Goal: Task Accomplishment & Management: Manage account settings

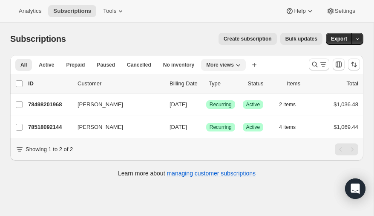
click at [234, 64] on icon "More views" at bounding box center [238, 64] width 9 height 9
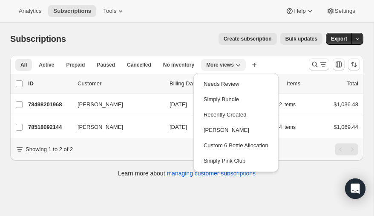
click at [234, 65] on icon "More views" at bounding box center [238, 64] width 9 height 9
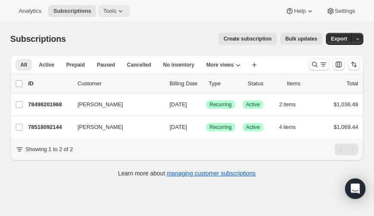
click at [116, 10] on icon at bounding box center [120, 11] width 9 height 9
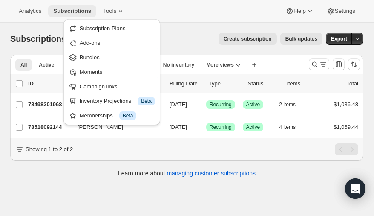
click at [72, 10] on span "Subscriptions" at bounding box center [72, 11] width 38 height 7
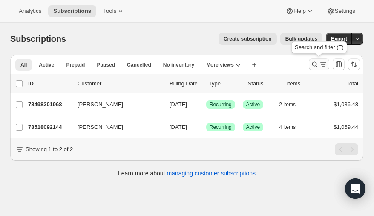
click at [316, 63] on icon "Search and filter results" at bounding box center [314, 64] width 9 height 9
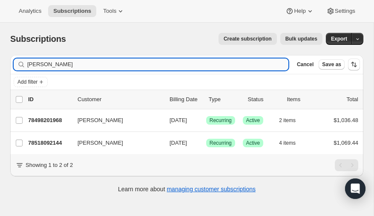
click at [111, 66] on input "sanchez" at bounding box center [157, 64] width 261 height 12
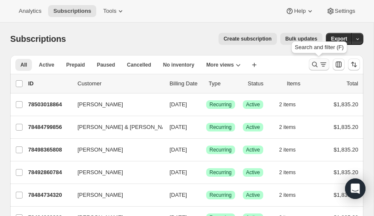
click at [313, 63] on icon "Search and filter results" at bounding box center [314, 64] width 9 height 9
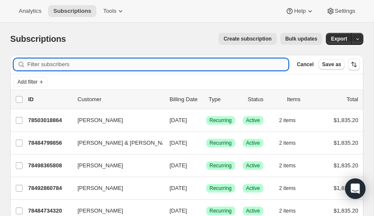
click at [64, 63] on input "Filter subscribers" at bounding box center [157, 64] width 261 height 12
type input "buisson"
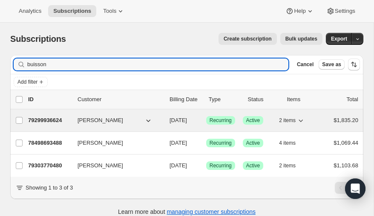
click at [52, 118] on p "79299936624" at bounding box center [49, 120] width 43 height 9
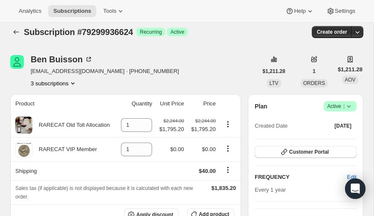
scroll to position [6, 0]
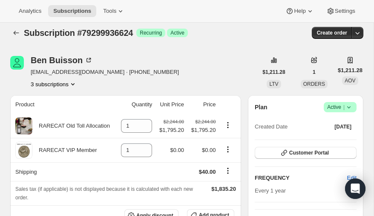
click at [72, 83] on icon "Product actions" at bounding box center [72, 84] width 3 height 2
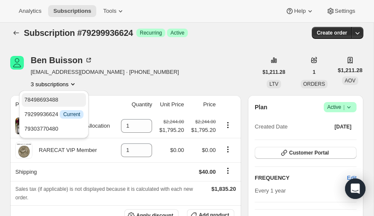
click at [49, 98] on span "78498693488" at bounding box center [41, 99] width 34 height 6
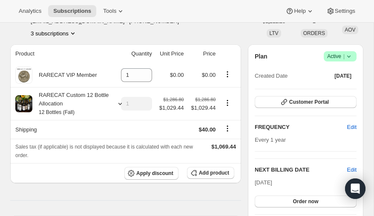
scroll to position [59, 0]
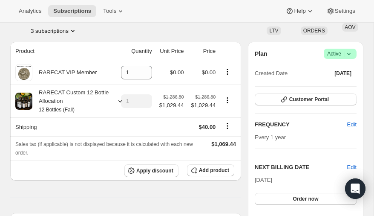
click at [72, 29] on icon "Product actions" at bounding box center [73, 30] width 9 height 9
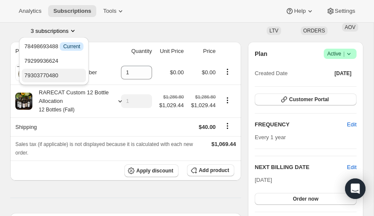
click at [45, 76] on span "79303770480" at bounding box center [41, 75] width 34 height 6
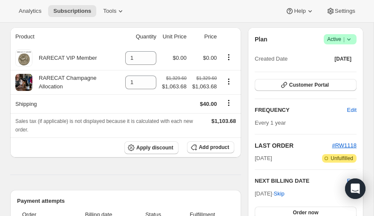
scroll to position [75, 0]
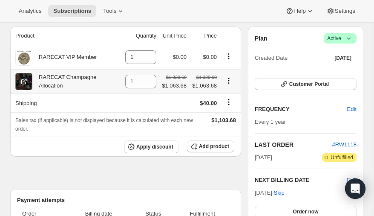
click at [23, 81] on icon at bounding box center [24, 81] width 9 height 9
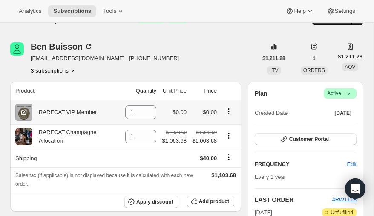
scroll to position [0, 0]
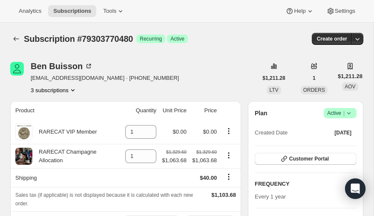
click at [74, 88] on icon "Product actions" at bounding box center [73, 90] width 9 height 9
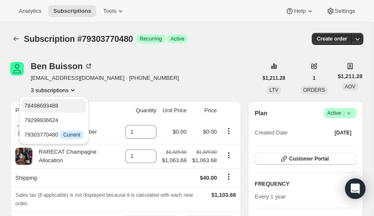
click at [57, 105] on span "78498693488" at bounding box center [41, 105] width 34 height 6
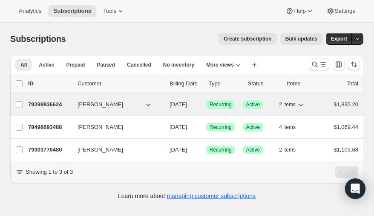
click at [145, 103] on icon "button" at bounding box center [148, 104] width 9 height 9
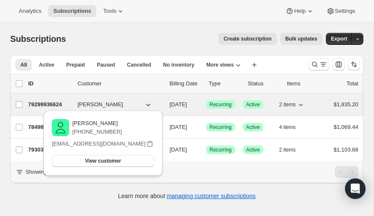
click at [145, 103] on icon "button" at bounding box center [148, 104] width 9 height 9
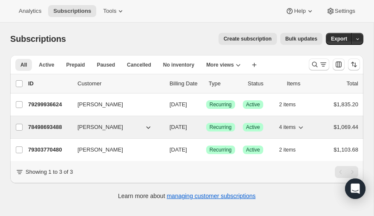
click at [40, 125] on p "78498693488" at bounding box center [49, 127] width 43 height 9
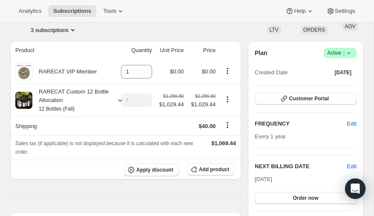
scroll to position [60, 0]
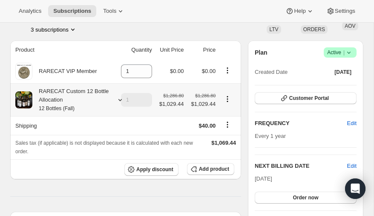
click at [56, 89] on div "RARECAT Custom 12 Bottle Allocation 12 Bottles (Fall)" at bounding box center [70, 100] width 77 height 26
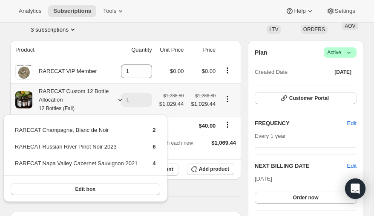
click at [96, 103] on div "RARECAT Custom 12 Bottle Allocation 12 Bottles (Fall)" at bounding box center [70, 100] width 77 height 26
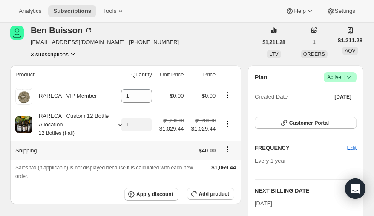
scroll to position [35, 0]
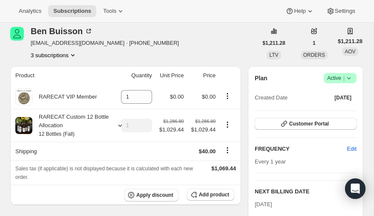
click at [74, 54] on icon "Product actions" at bounding box center [73, 55] width 9 height 9
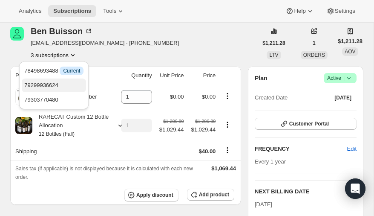
click at [57, 81] on span "79299936624" at bounding box center [53, 85] width 59 height 9
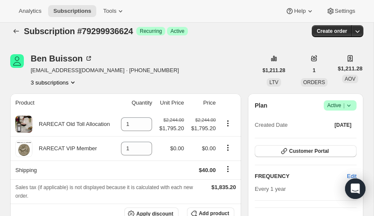
scroll to position [3, 0]
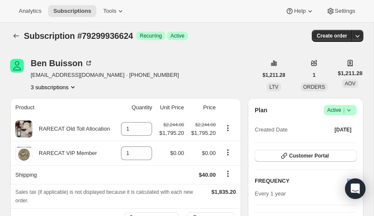
click at [74, 85] on icon "Product actions" at bounding box center [73, 87] width 9 height 9
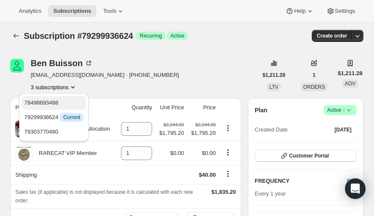
click at [53, 103] on span "78498693488" at bounding box center [41, 102] width 34 height 6
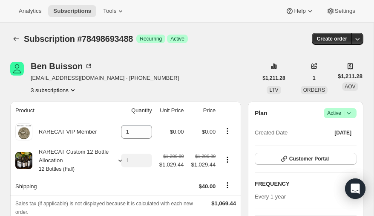
click at [75, 89] on icon "Product actions" at bounding box center [72, 90] width 3 height 2
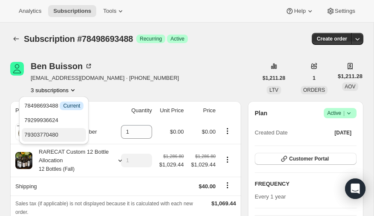
click at [54, 132] on span "79303770480" at bounding box center [41, 134] width 34 height 6
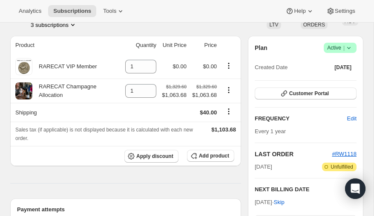
scroll to position [65, 0]
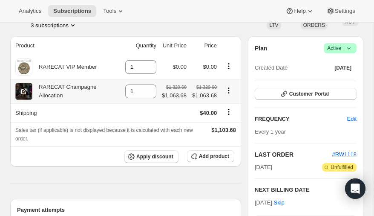
click at [25, 89] on icon at bounding box center [24, 90] width 3 height 3
click at [228, 91] on icon "Product actions" at bounding box center [228, 90] width 9 height 9
click at [227, 90] on icon "Product actions" at bounding box center [228, 90] width 9 height 9
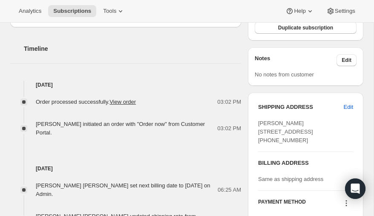
scroll to position [311, 0]
click at [120, 100] on link "View order" at bounding box center [122, 101] width 26 height 6
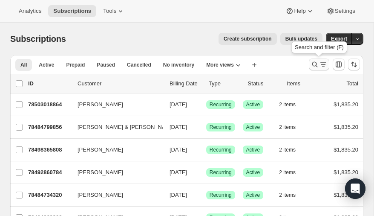
click at [314, 65] on icon "Search and filter results" at bounding box center [314, 64] width 9 height 9
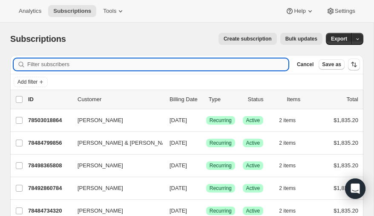
click at [53, 63] on input "Filter subscribers" at bounding box center [157, 64] width 261 height 12
type input "buisson"
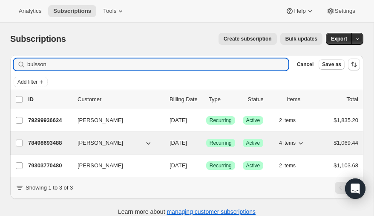
click at [146, 141] on icon "button" at bounding box center [148, 142] width 9 height 9
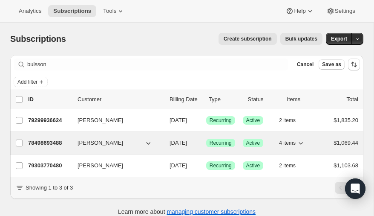
click at [54, 140] on p "78498693488" at bounding box center [49, 142] width 43 height 9
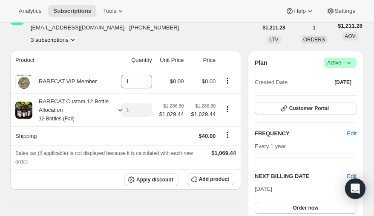
scroll to position [58, 0]
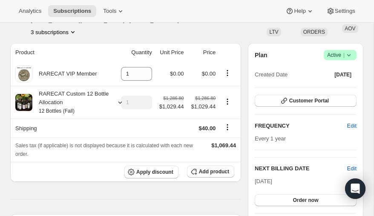
click at [73, 30] on icon "Product actions" at bounding box center [73, 32] width 9 height 9
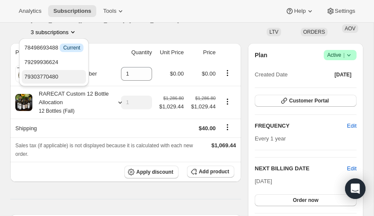
click at [40, 76] on span "79303770480" at bounding box center [41, 76] width 34 height 6
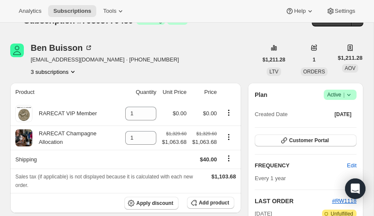
scroll to position [13, 0]
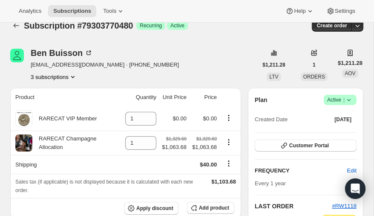
click at [73, 75] on icon "Product actions" at bounding box center [73, 76] width 9 height 9
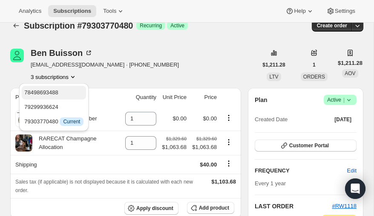
click at [51, 89] on span "78498693488" at bounding box center [41, 92] width 34 height 6
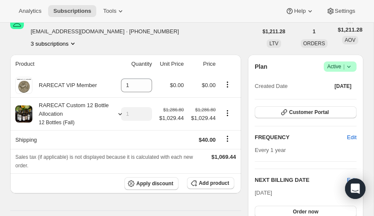
scroll to position [46, 0]
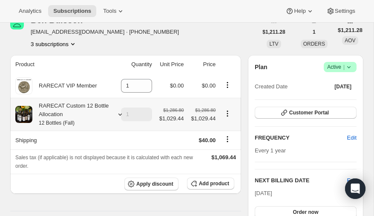
click at [55, 109] on div "RARECAT Custom 12 Bottle Allocation 12 Bottles (Fall)" at bounding box center [70, 114] width 77 height 26
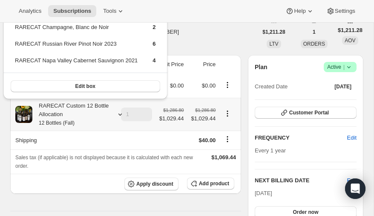
click at [55, 109] on div "RARECAT Custom 12 Bottle Allocation 12 Bottles (Fall)" at bounding box center [70, 114] width 77 height 26
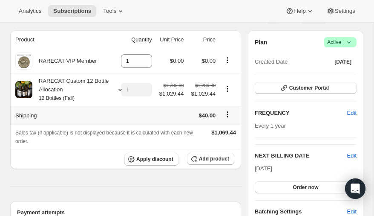
scroll to position [97, 0]
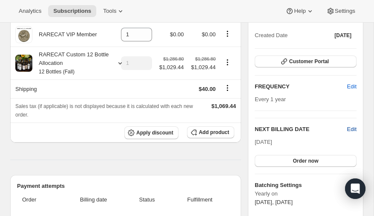
click at [351, 128] on span "Edit" at bounding box center [351, 129] width 9 height 9
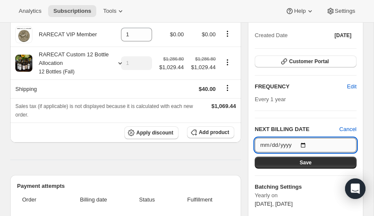
click at [304, 143] on input "2025-11-05" at bounding box center [306, 145] width 102 height 14
type input "2025-10-15"
click at [299, 162] on button "Save" at bounding box center [306, 162] width 102 height 12
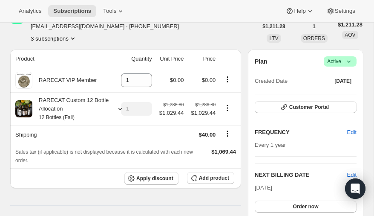
scroll to position [91, 0]
click at [74, 37] on icon "Product actions" at bounding box center [73, 38] width 9 height 9
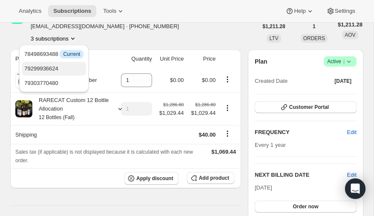
click at [48, 67] on span "79299936624" at bounding box center [41, 68] width 34 height 6
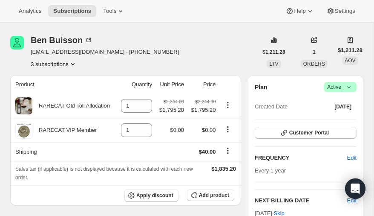
scroll to position [59, 0]
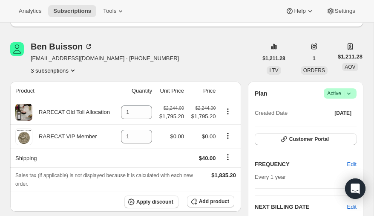
click at [72, 68] on icon "Product actions" at bounding box center [73, 70] width 9 height 9
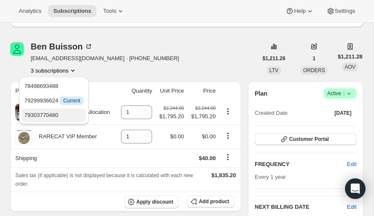
click at [47, 115] on span "79303770480" at bounding box center [41, 115] width 34 height 6
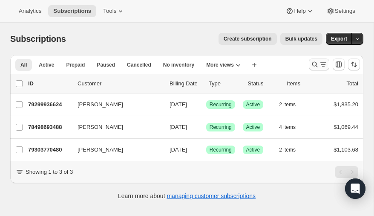
click at [313, 65] on icon "Search and filter results" at bounding box center [314, 64] width 9 height 9
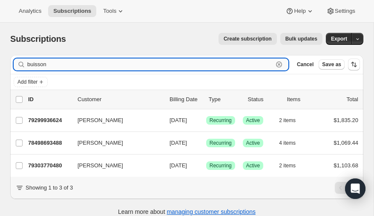
click at [110, 61] on input "buisson" at bounding box center [150, 64] width 246 height 12
type input "b"
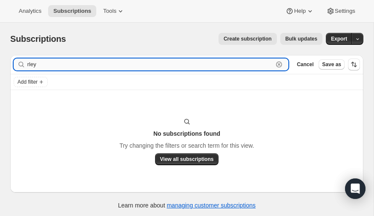
click at [106, 66] on input "rley" at bounding box center [150, 64] width 246 height 12
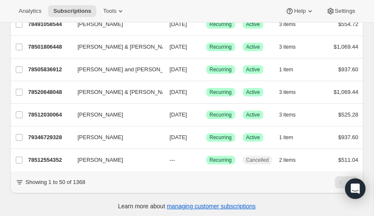
scroll to position [97, 0]
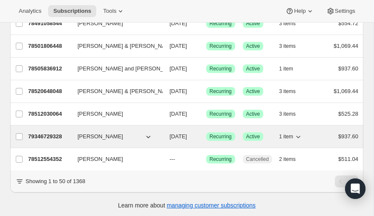
type input "[PERSON_NAME]"
click at [37, 133] on p "79346729328" at bounding box center [49, 136] width 43 height 9
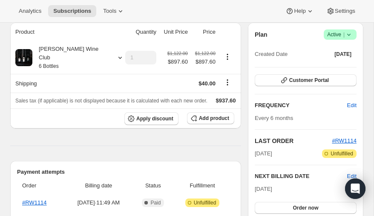
scroll to position [79, 0]
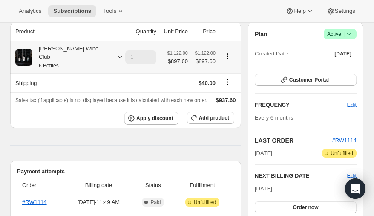
click at [116, 53] on icon at bounding box center [120, 57] width 9 height 9
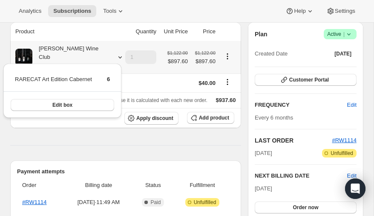
click at [116, 53] on icon at bounding box center [120, 57] width 9 height 9
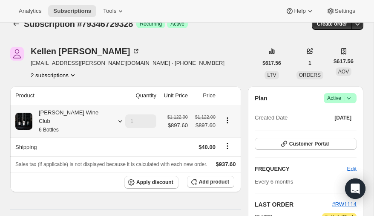
scroll to position [10, 0]
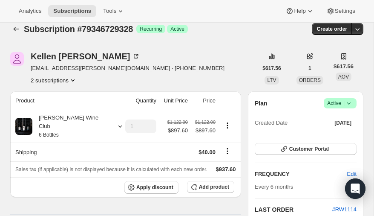
click at [73, 80] on icon "Product actions" at bounding box center [72, 80] width 3 height 2
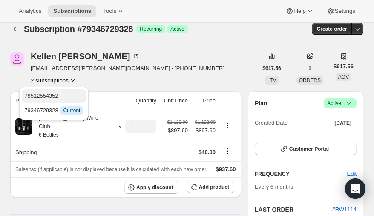
click at [39, 97] on span "78512554352" at bounding box center [41, 95] width 34 height 6
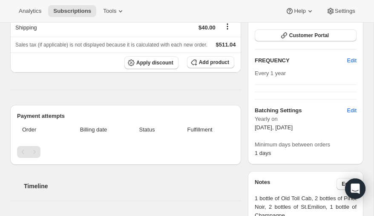
scroll to position [58, 0]
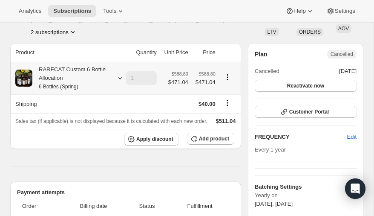
click at [120, 78] on icon at bounding box center [120, 78] width 9 height 9
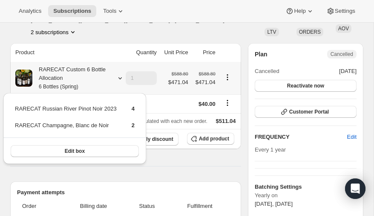
click at [119, 77] on icon at bounding box center [120, 78] width 9 height 9
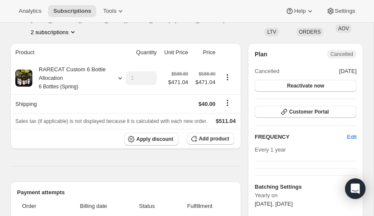
click at [75, 30] on icon "Product actions" at bounding box center [73, 32] width 9 height 9
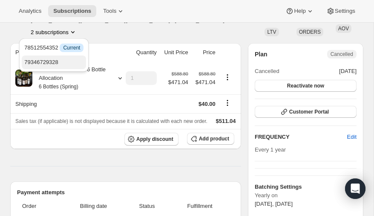
click at [51, 59] on span "79346729328" at bounding box center [41, 62] width 34 height 6
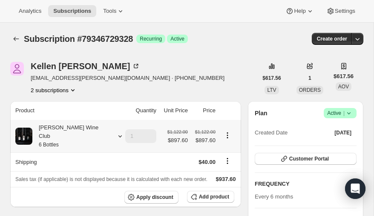
click at [116, 132] on icon at bounding box center [120, 136] width 9 height 9
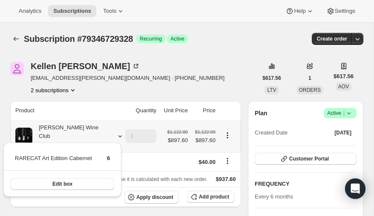
click at [116, 132] on icon at bounding box center [120, 136] width 9 height 9
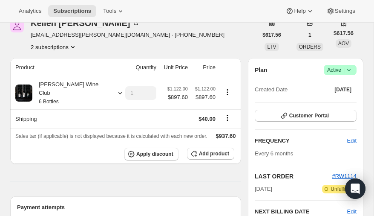
scroll to position [43, 0]
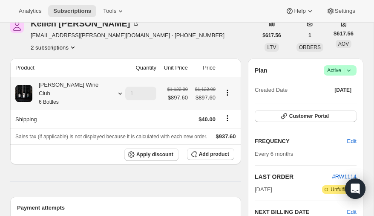
click at [116, 89] on icon at bounding box center [120, 93] width 9 height 9
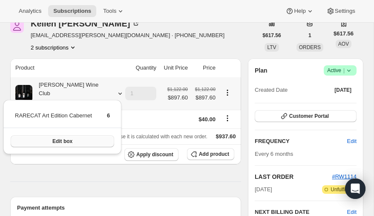
click at [69, 140] on span "Edit box" at bounding box center [62, 141] width 20 height 7
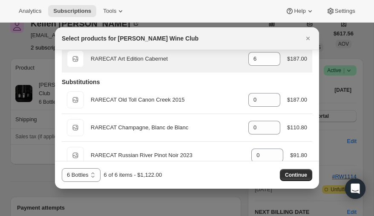
scroll to position [0, 0]
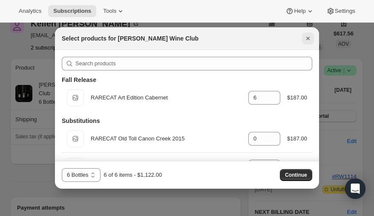
click at [307, 36] on icon "Close" at bounding box center [308, 38] width 9 height 9
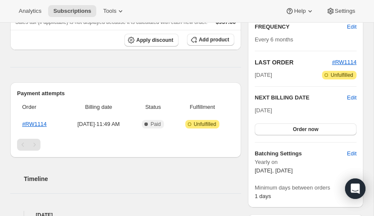
scroll to position [159, 0]
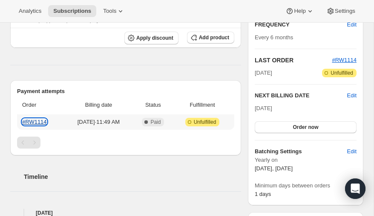
click at [34, 120] on link "#RW1114" at bounding box center [34, 121] width 25 height 6
